Goal: Transaction & Acquisition: Purchase product/service

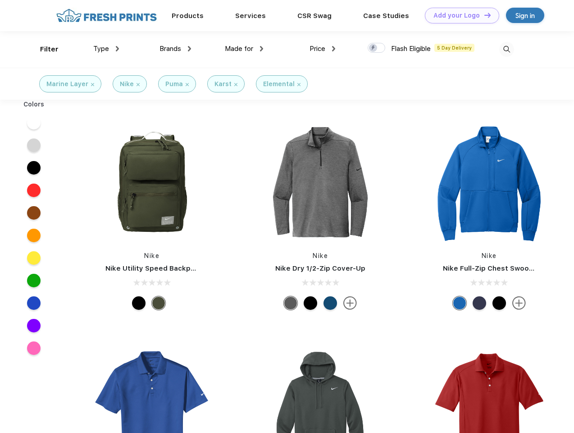
click at [459, 15] on link "Add your Logo Design Tool" at bounding box center [462, 16] width 74 height 16
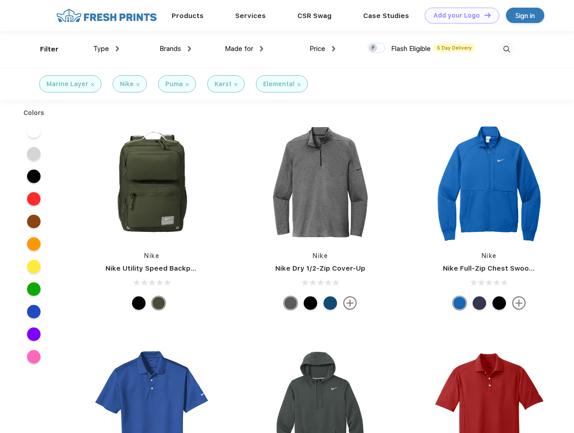
click at [0, 0] on div "Design Tool" at bounding box center [0, 0] width 0 height 0
click at [484, 15] on link "Add your Logo Design Tool" at bounding box center [462, 16] width 74 height 16
click at [43, 49] on div "Filter" at bounding box center [49, 49] width 18 height 10
click at [106, 49] on span "Type" at bounding box center [101, 49] width 16 height 8
click at [175, 49] on span "Brands" at bounding box center [171, 49] width 22 height 8
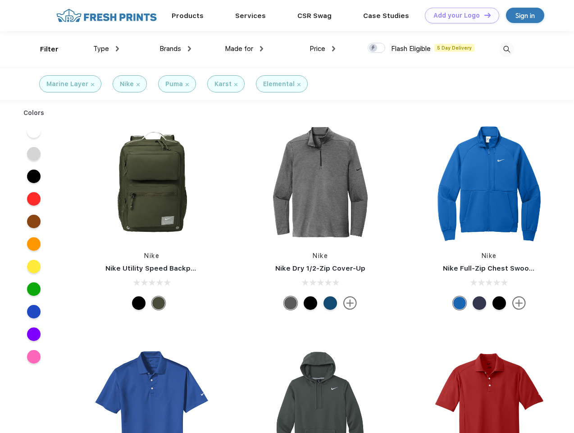
click at [244, 49] on span "Made for" at bounding box center [239, 49] width 28 height 8
click at [323, 49] on span "Price" at bounding box center [318, 49] width 16 height 8
click at [377, 48] on div at bounding box center [377, 48] width 18 height 10
click at [374, 48] on input "checkbox" at bounding box center [371, 45] width 6 height 6
click at [507, 49] on img at bounding box center [507, 49] width 15 height 15
